Goal: Transaction & Acquisition: Purchase product/service

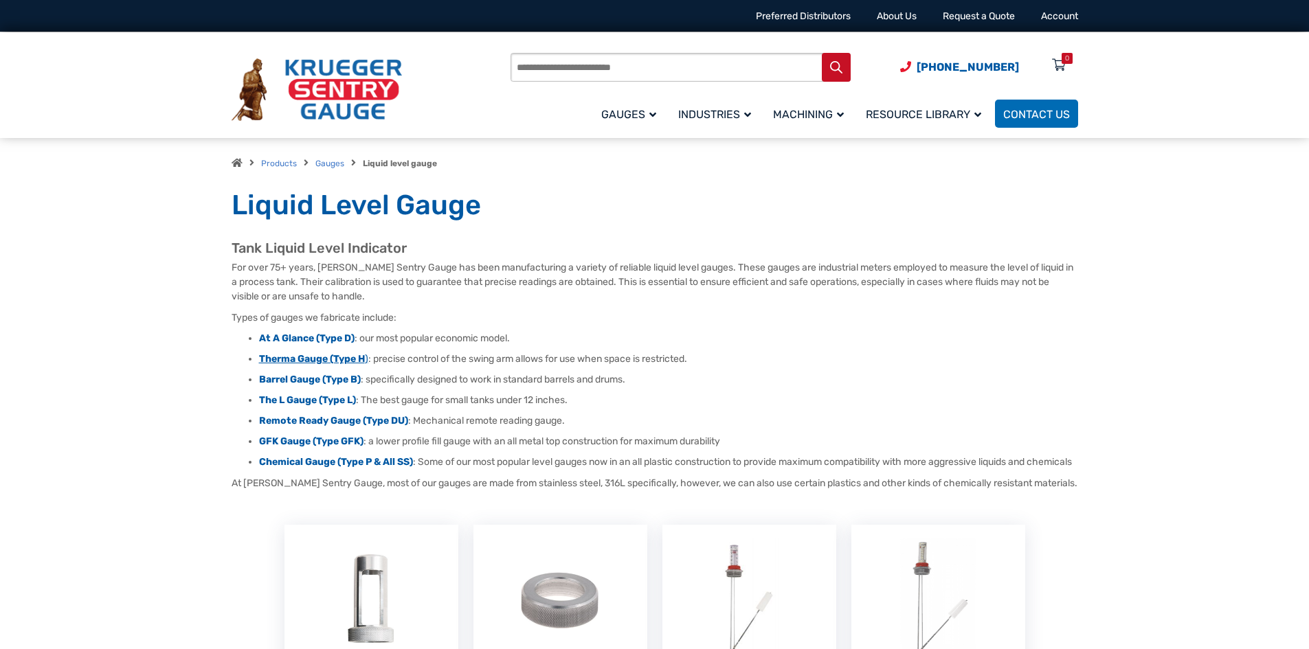
click at [325, 357] on strong "Therma Gauge (Type H" at bounding box center [312, 359] width 106 height 12
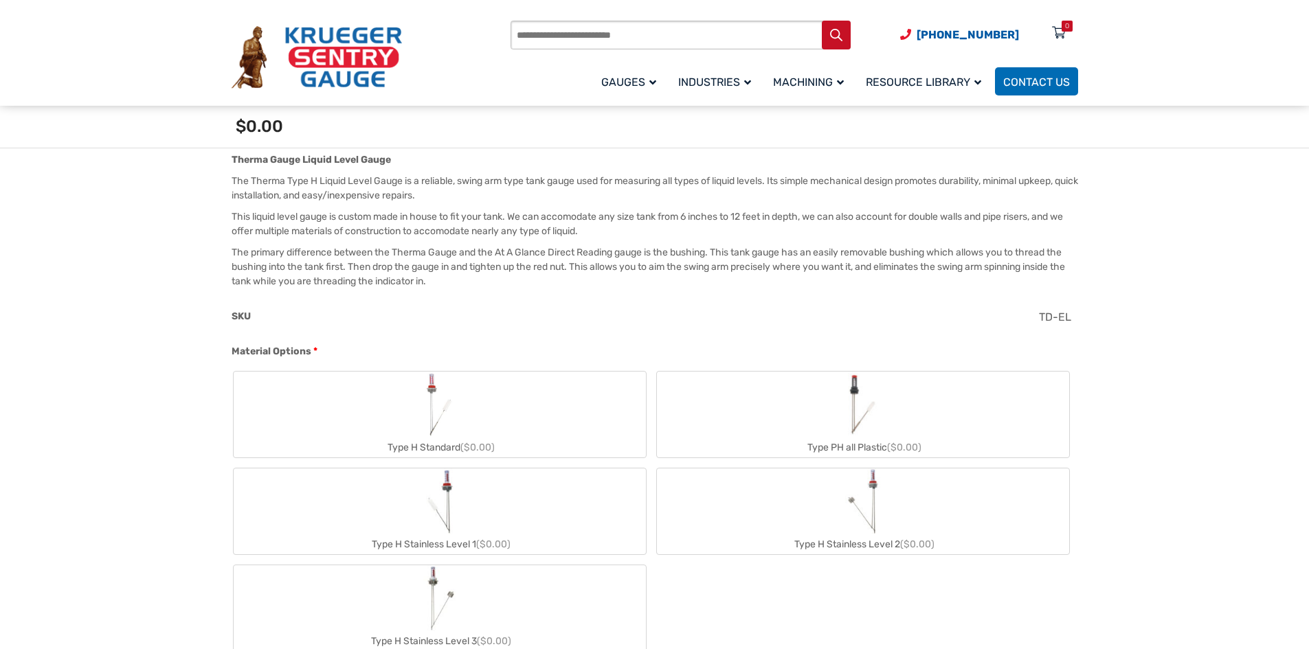
scroll to position [412, 0]
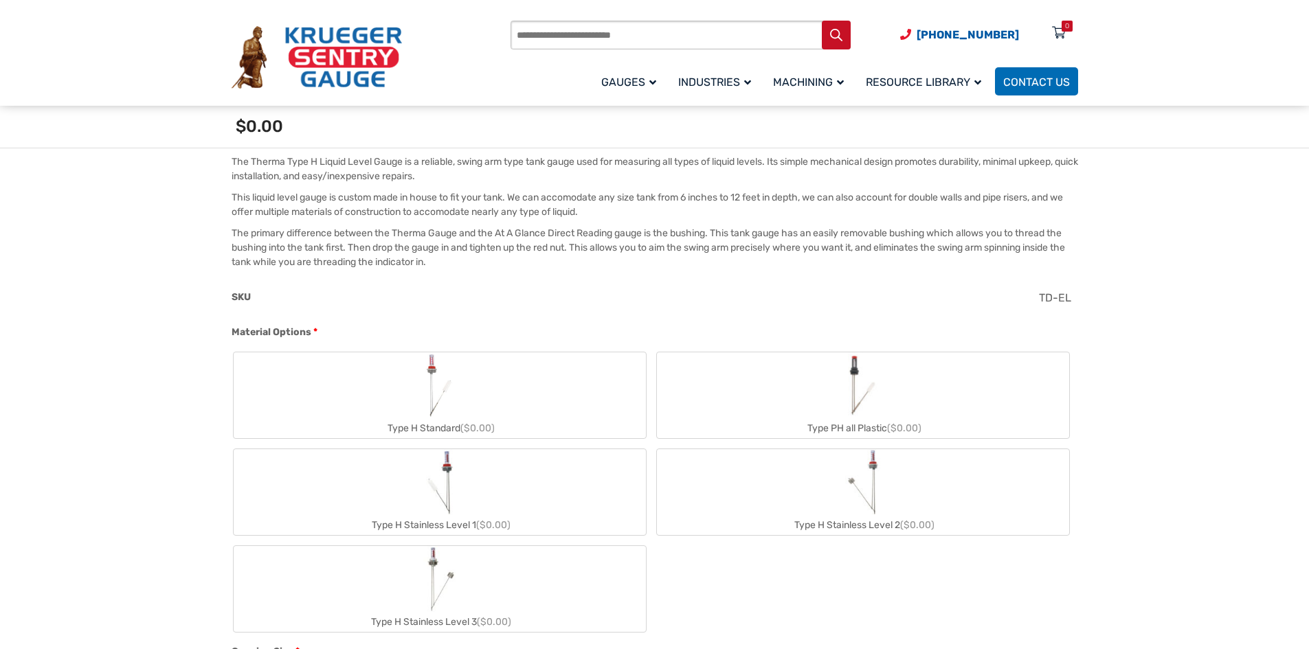
click at [496, 380] on label "Type H Standard ($0.00)" at bounding box center [440, 395] width 412 height 86
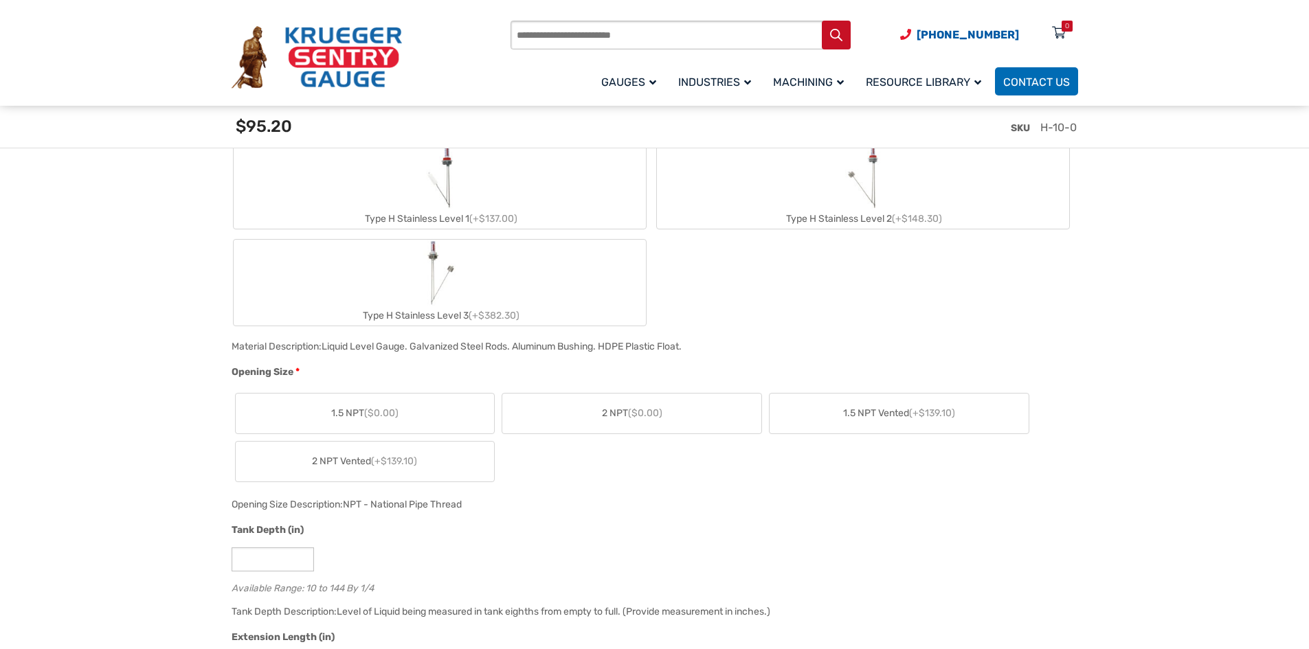
scroll to position [756, 0]
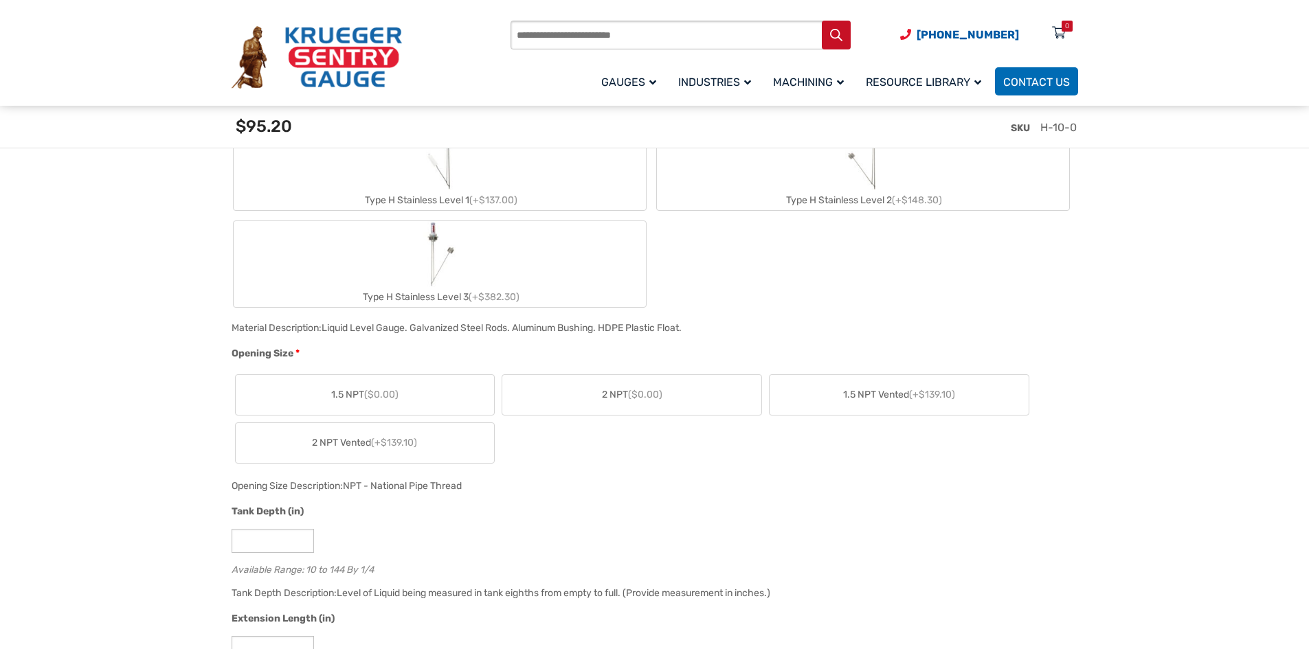
click at [405, 394] on label "1.5 NPT ($0.00)" at bounding box center [365, 395] width 259 height 40
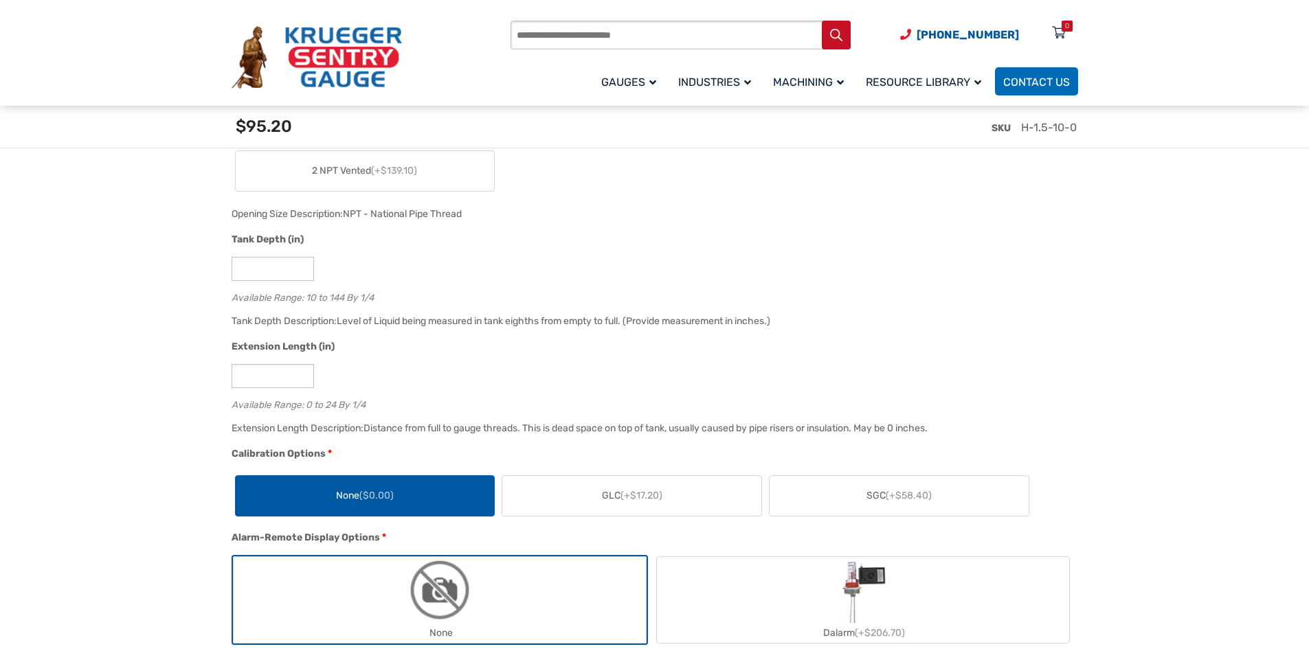
scroll to position [1031, 0]
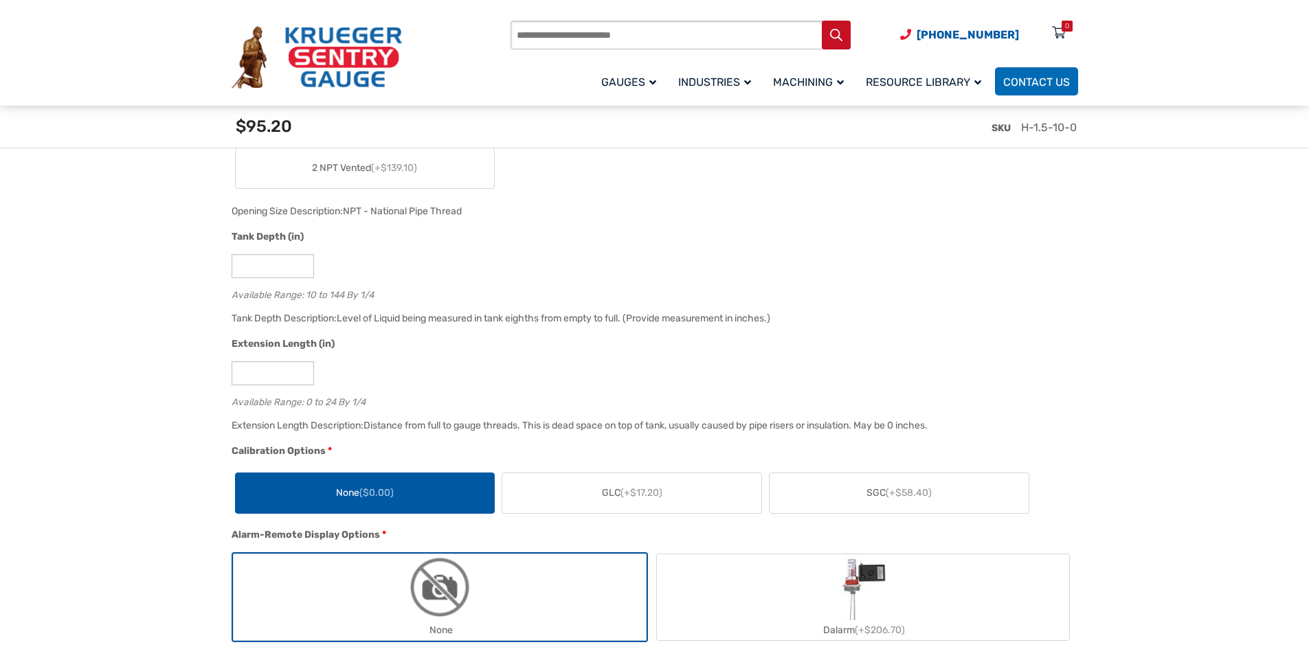
click at [927, 426] on div "Distance from full to gauge threads. This is dead space on top of tank, usually…" at bounding box center [645, 426] width 564 height 12
drag, startPoint x: 943, startPoint y: 427, endPoint x: 820, endPoint y: 429, distance: 123.7
click at [820, 429] on div "Distance from full to gauge threads. This is dead space on top of tank, usually…" at bounding box center [645, 426] width 564 height 12
click at [784, 432] on div "Distance from full to gauge threads. This is dead space on top of tank, usually…" at bounding box center [645, 426] width 564 height 12
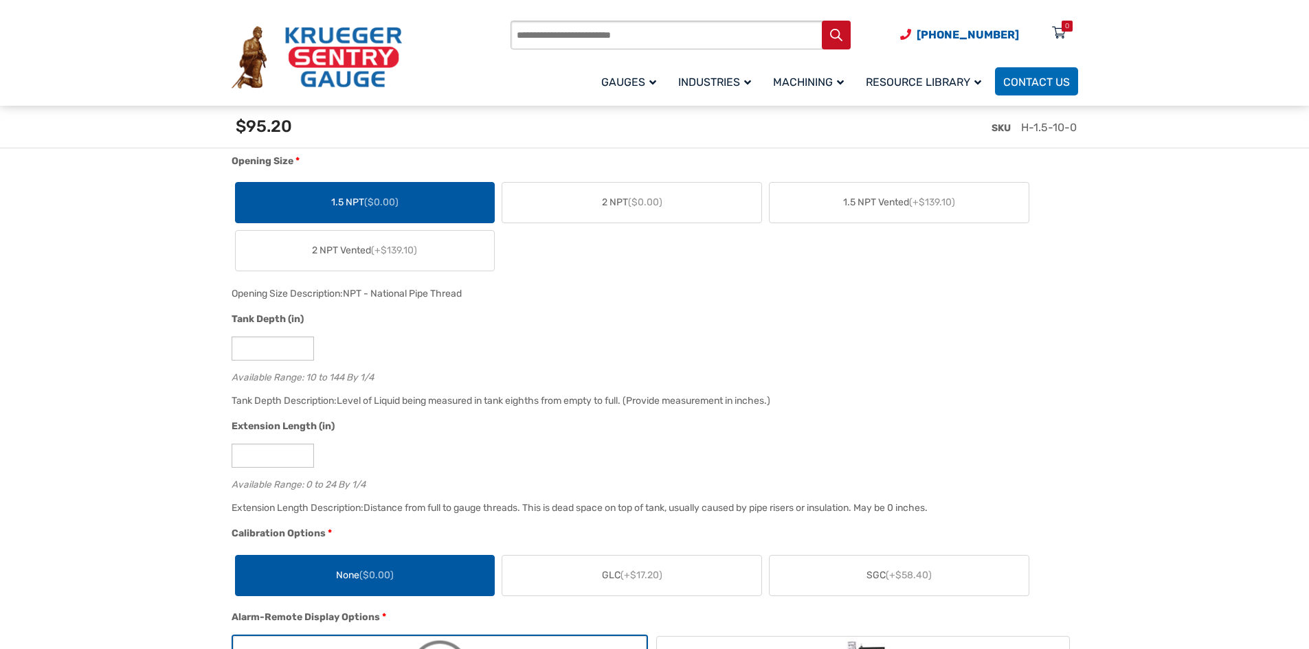
scroll to position [962, 0]
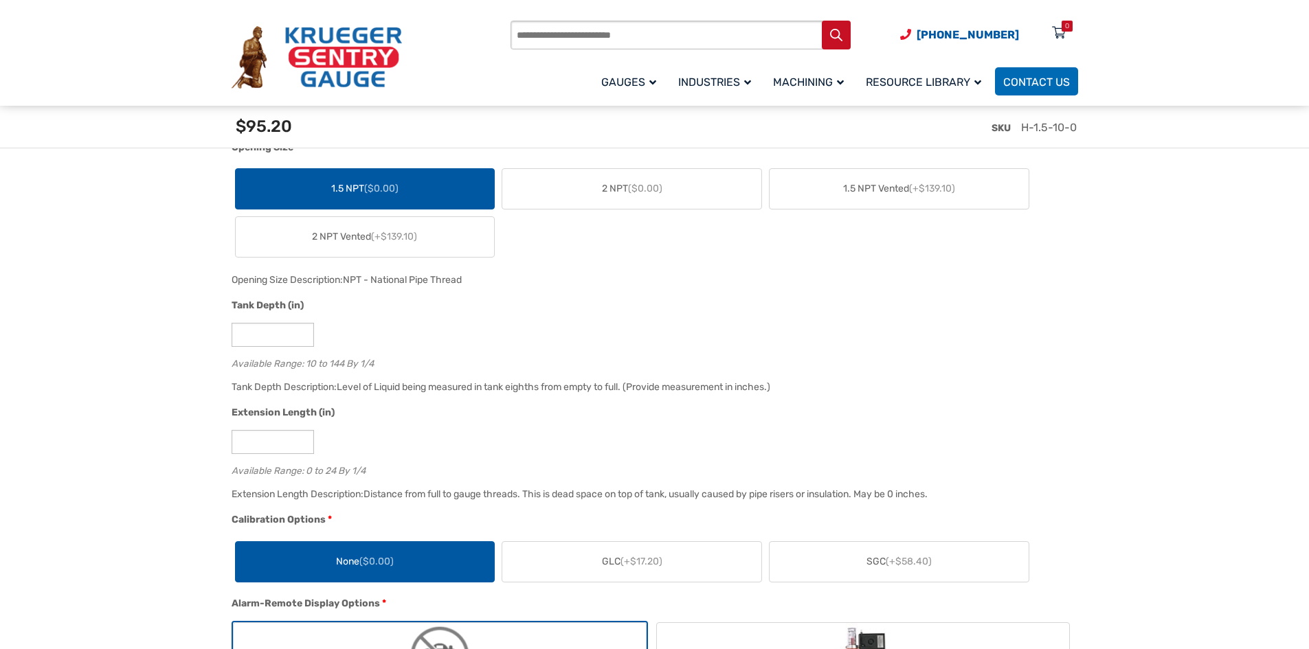
drag, startPoint x: 757, startPoint y: 389, endPoint x: 373, endPoint y: 363, distance: 385.0
click at [373, 363] on div "Cost 10.00 SKU H-1.5-10-0 Material Options * Type H Standard (+$95.20) Type PH …" at bounding box center [651, 532] width 847 height 1584
click at [399, 390] on div "Level of Liquid being measured in tank eighths from empty to full. (Provide mea…" at bounding box center [554, 387] width 434 height 12
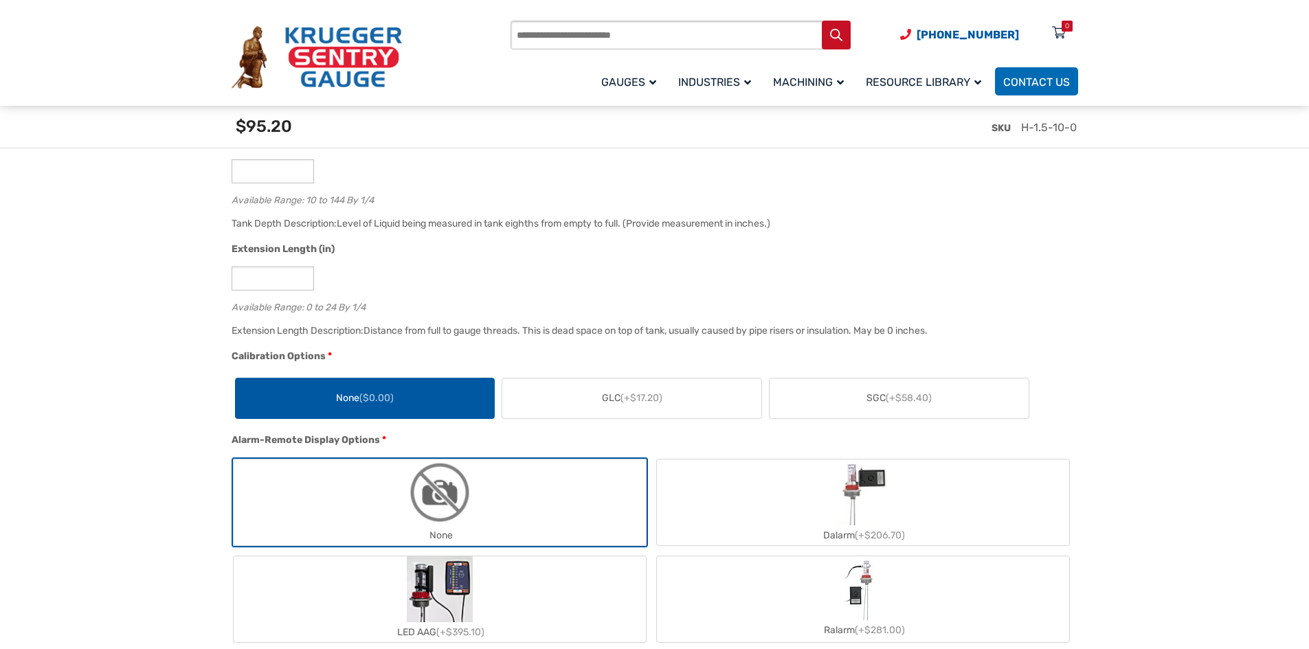
scroll to position [1031, 0]
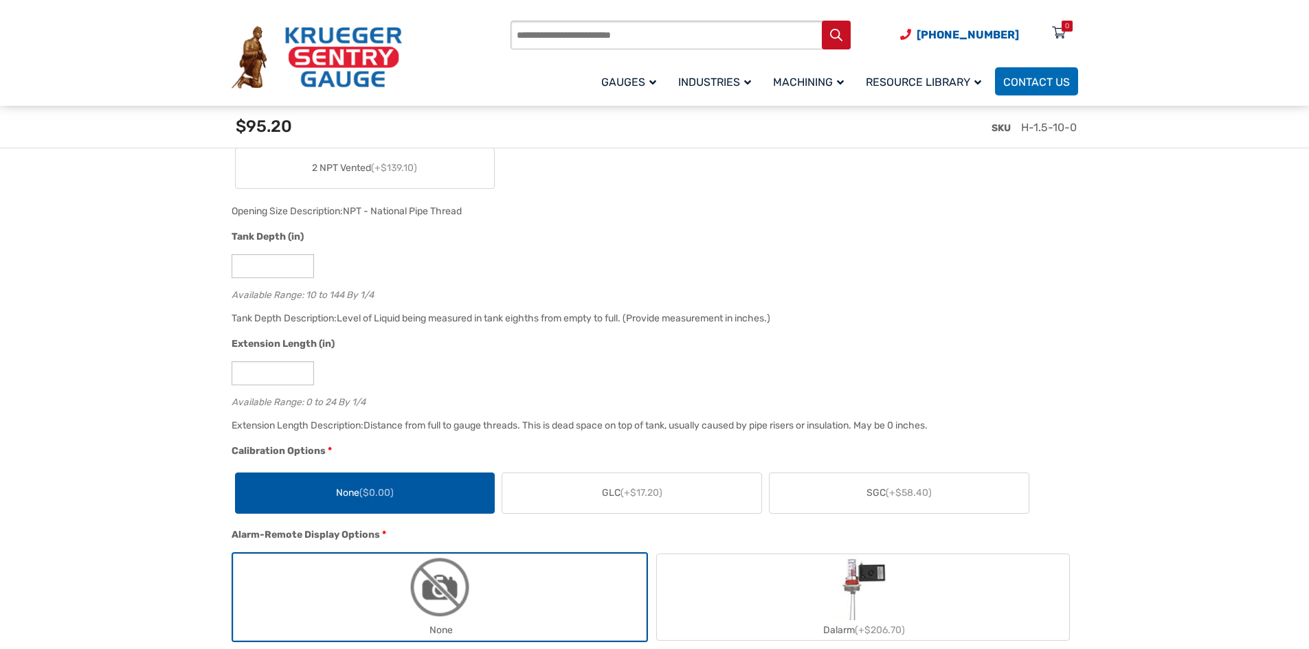
click at [643, 341] on div "Extension Length (in)" at bounding box center [652, 346] width 840 height 18
click at [435, 370] on div "*" at bounding box center [652, 373] width 840 height 24
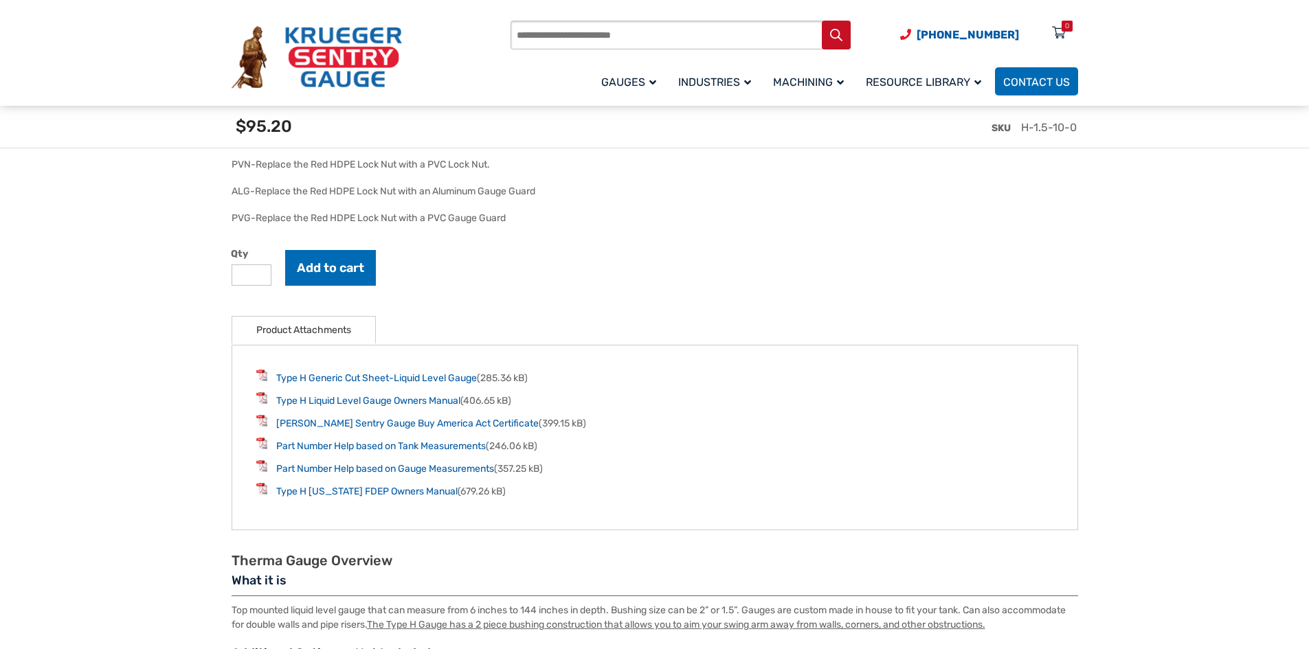
scroll to position [2061, 0]
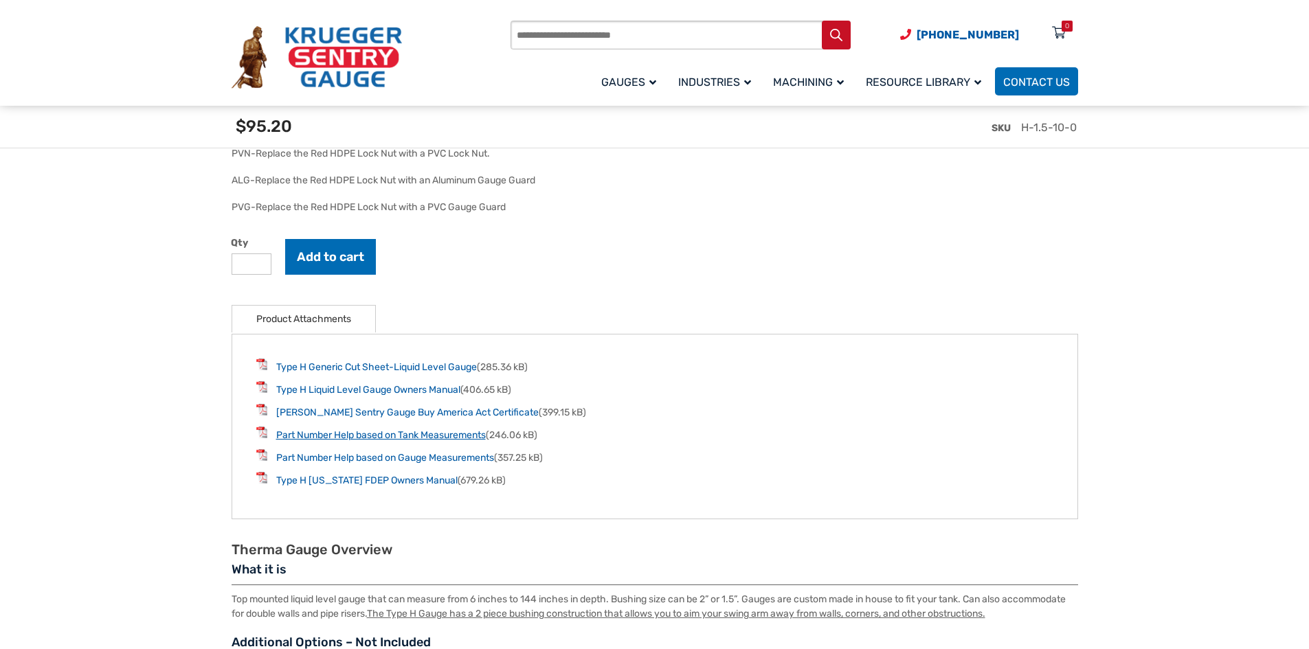
click at [434, 438] on link "Part Number Help based on Tank Measurements" at bounding box center [381, 435] width 210 height 12
click at [479, 462] on link "Part Number Help based on Gauge Measurements" at bounding box center [385, 458] width 218 height 12
